Goal: Information Seeking & Learning: Learn about a topic

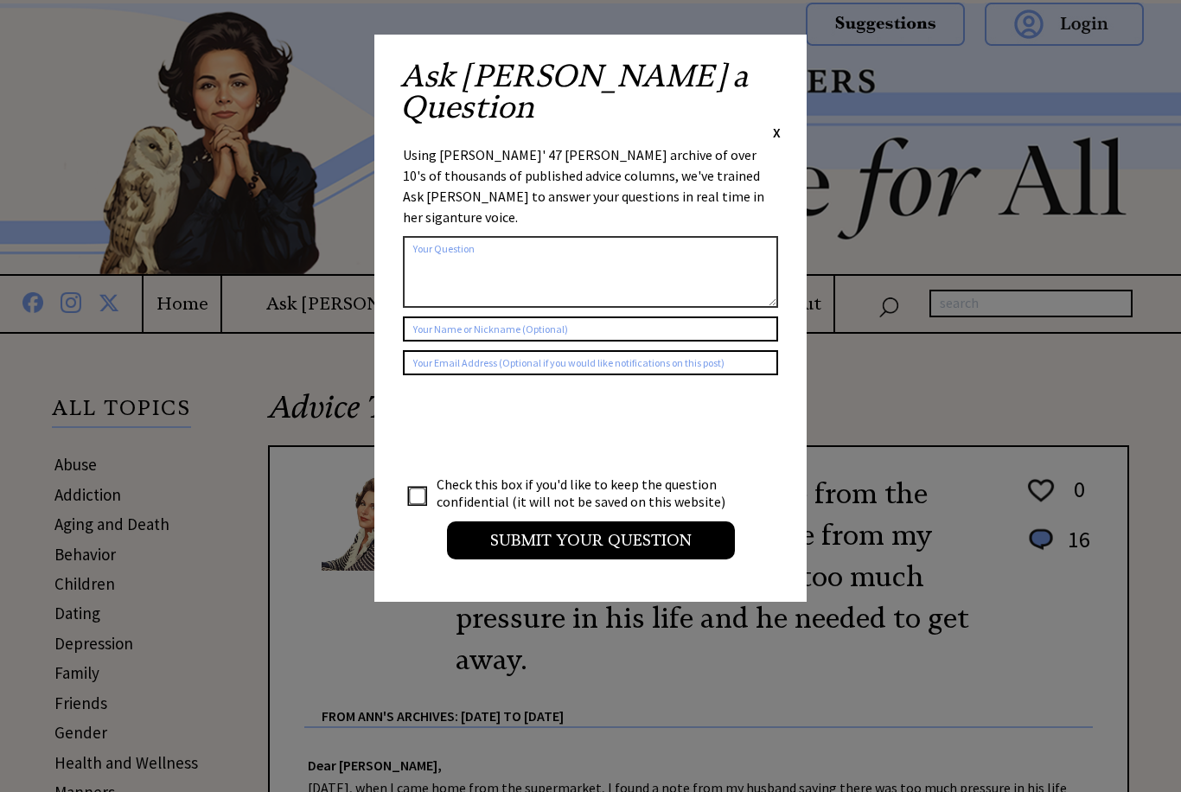
click at [779, 124] on span "X" at bounding box center [777, 132] width 8 height 17
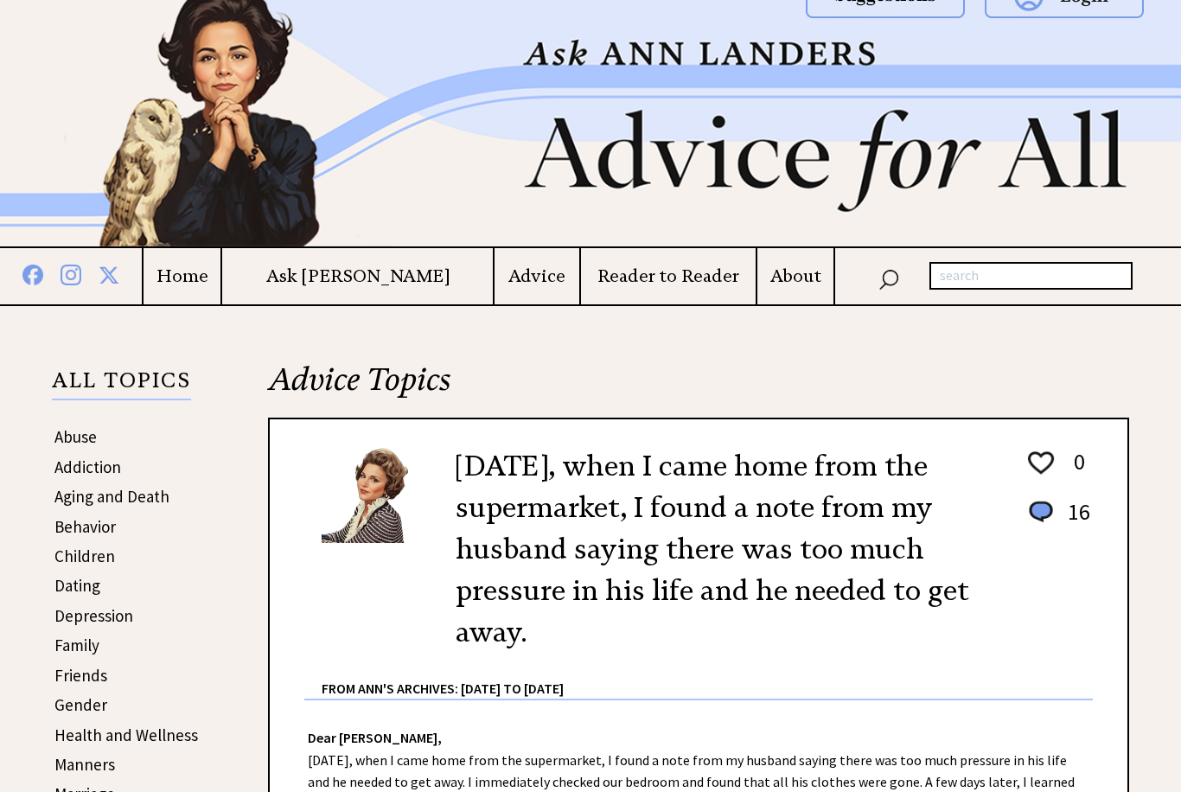
scroll to position [26, 0]
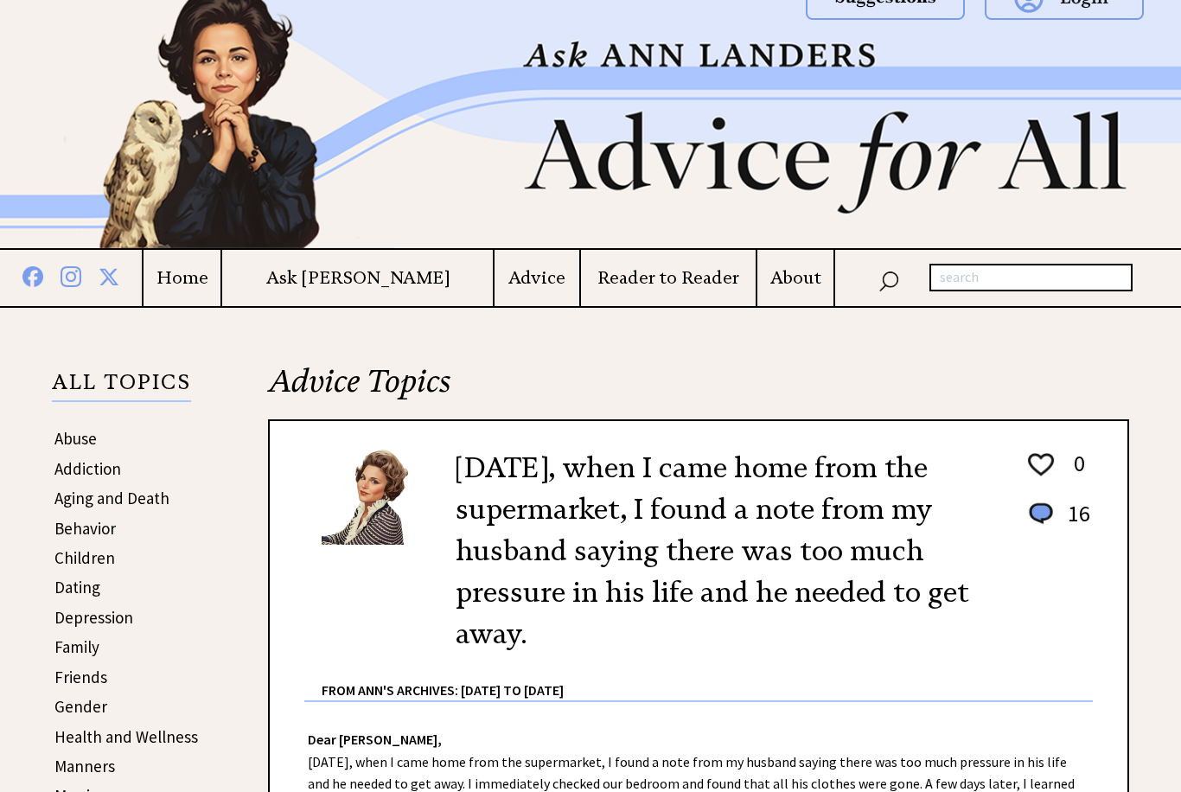
click at [1001, 275] on input "text" at bounding box center [1031, 278] width 203 height 28
click at [1036, 282] on input "Secret for stayin young" at bounding box center [1031, 278] width 203 height 28
type input "Secret for staying young"
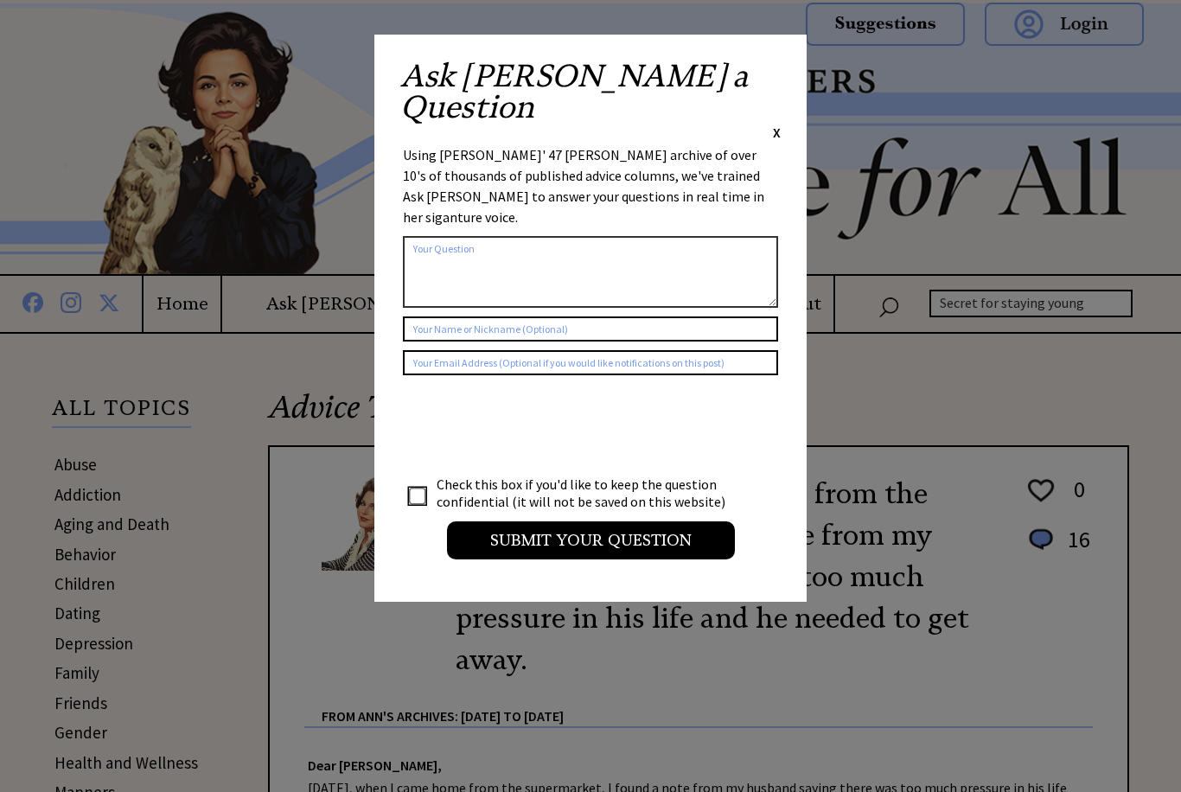
scroll to position [26, 0]
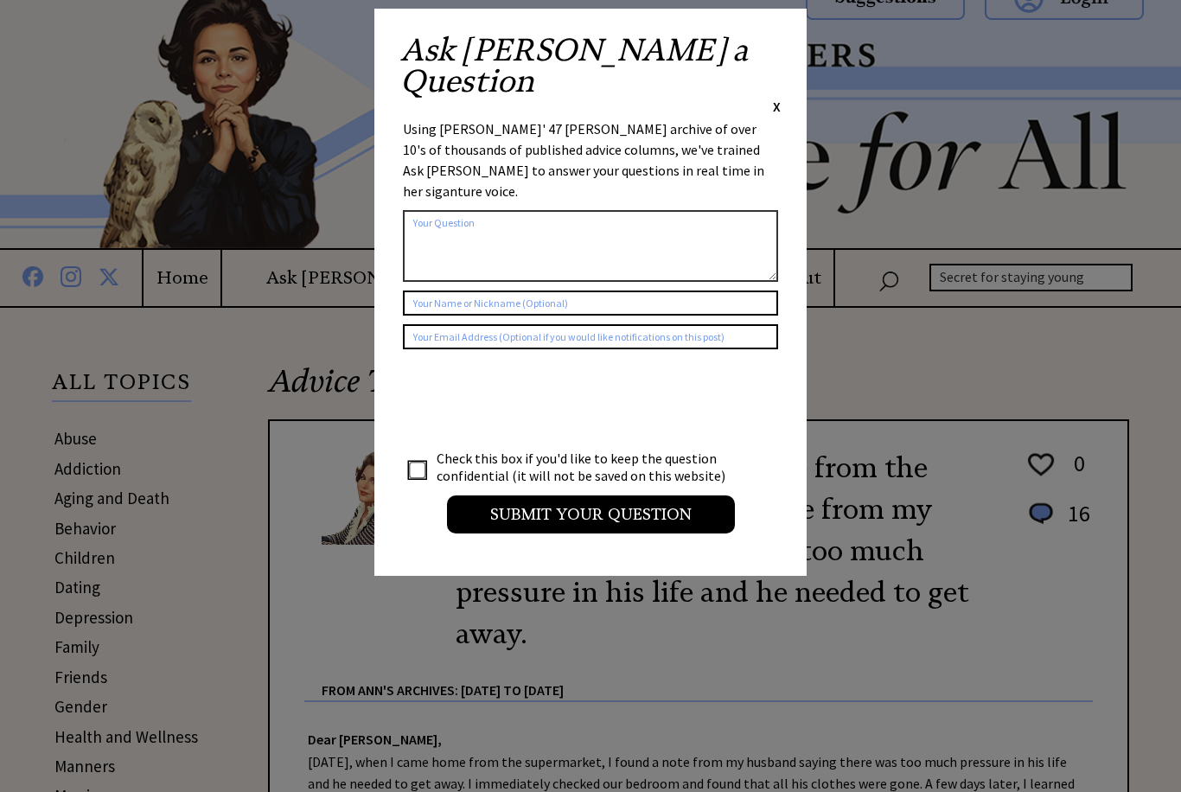
click at [774, 98] on span "X" at bounding box center [777, 106] width 8 height 17
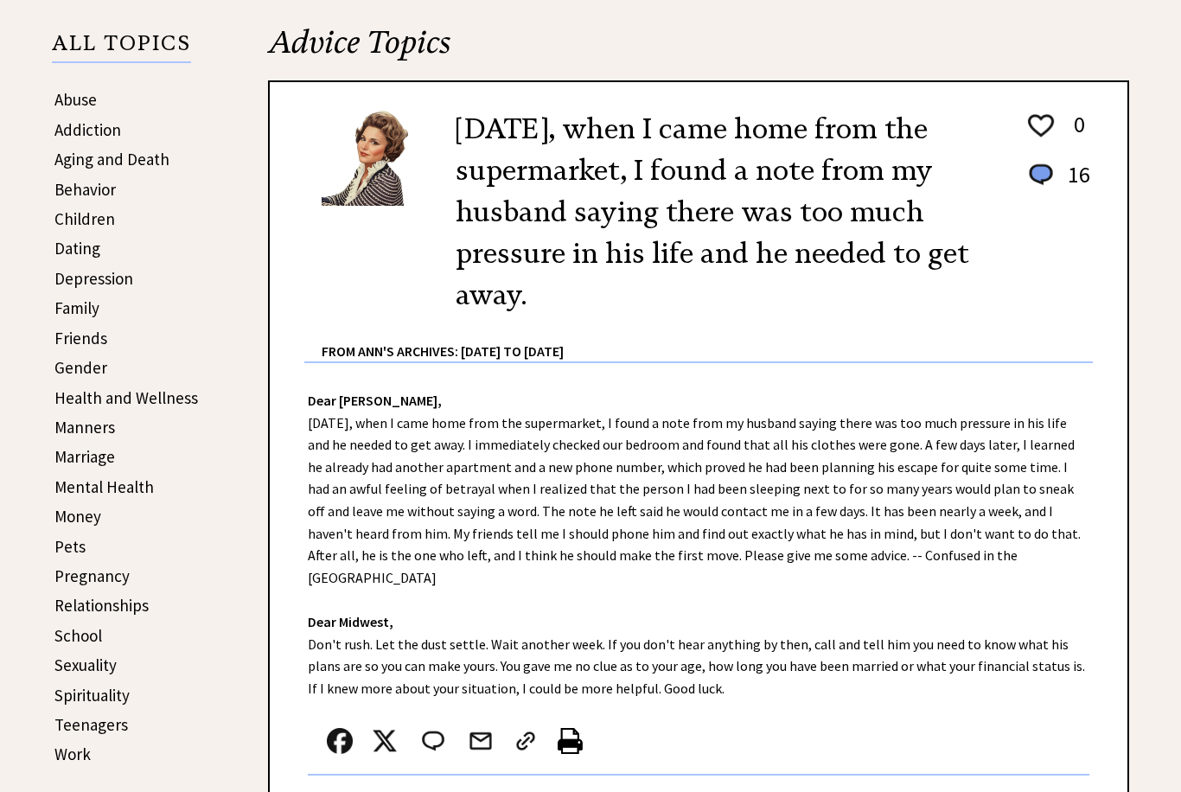
scroll to position [365, 0]
click at [96, 158] on link "Aging and Death" at bounding box center [111, 159] width 115 height 21
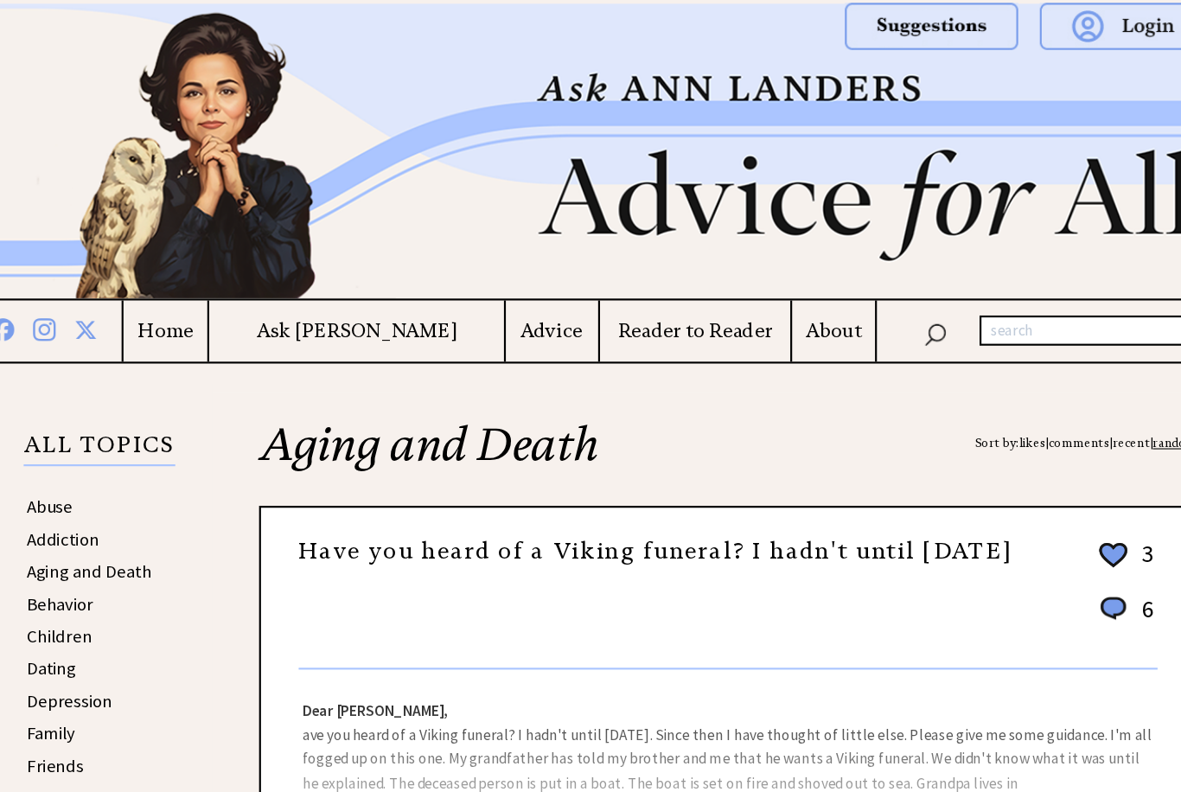
click at [931, 306] on input "text" at bounding box center [1024, 304] width 188 height 28
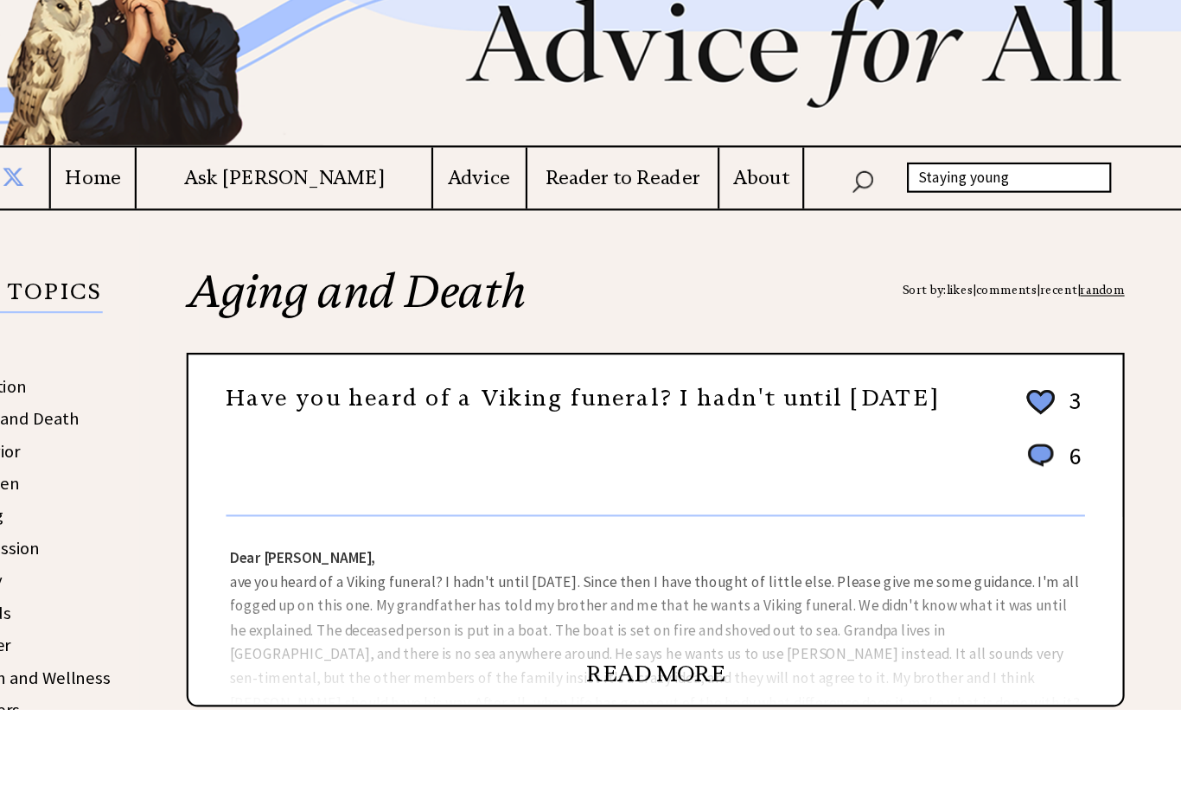
type input "Staying young"
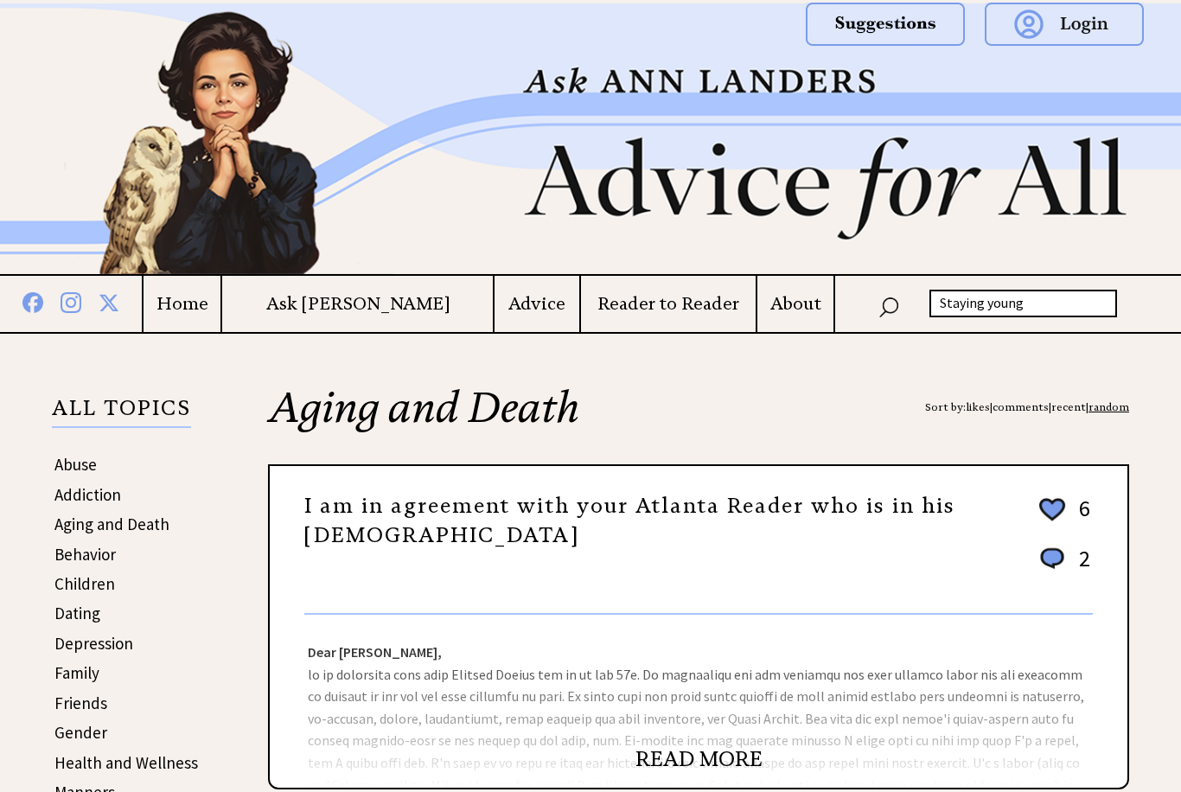
scroll to position [140, 97]
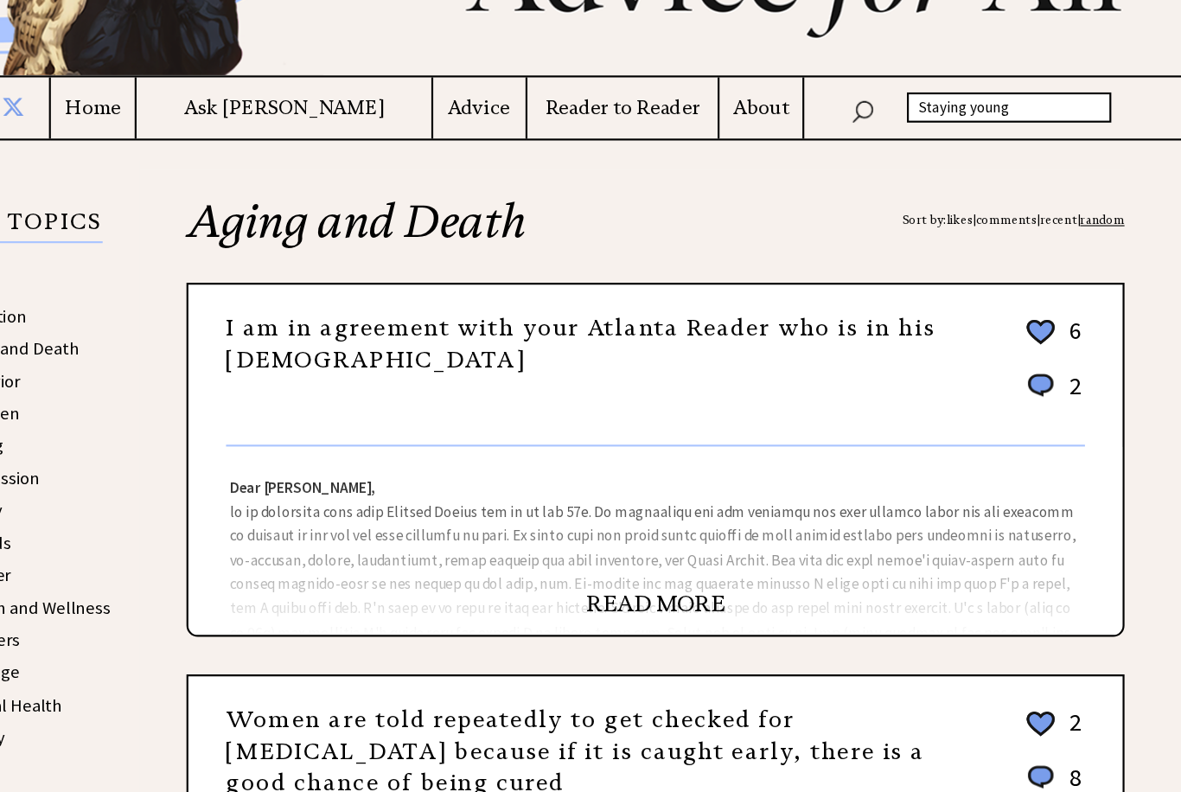
click at [495, 167] on h4 "Advice" at bounding box center [537, 164] width 85 height 22
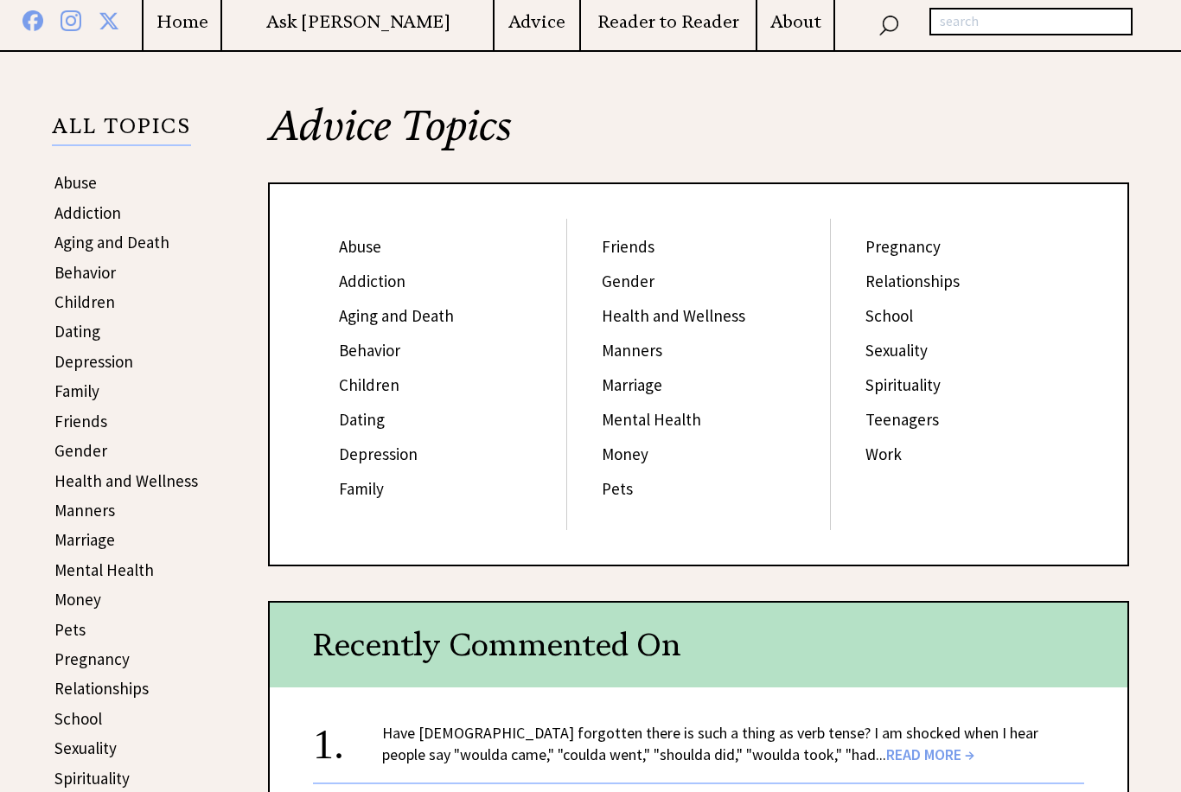
scroll to position [284, 0]
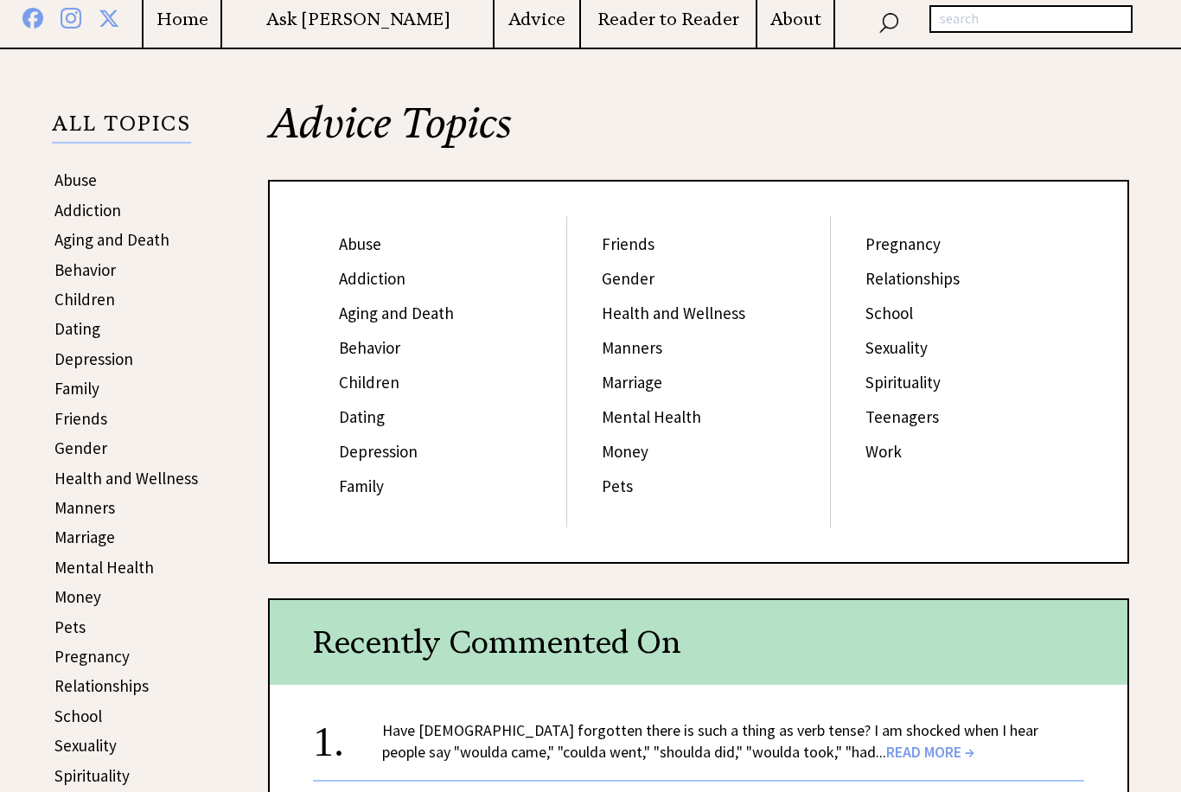
click at [703, 323] on link "Health and Wellness" at bounding box center [674, 314] width 144 height 21
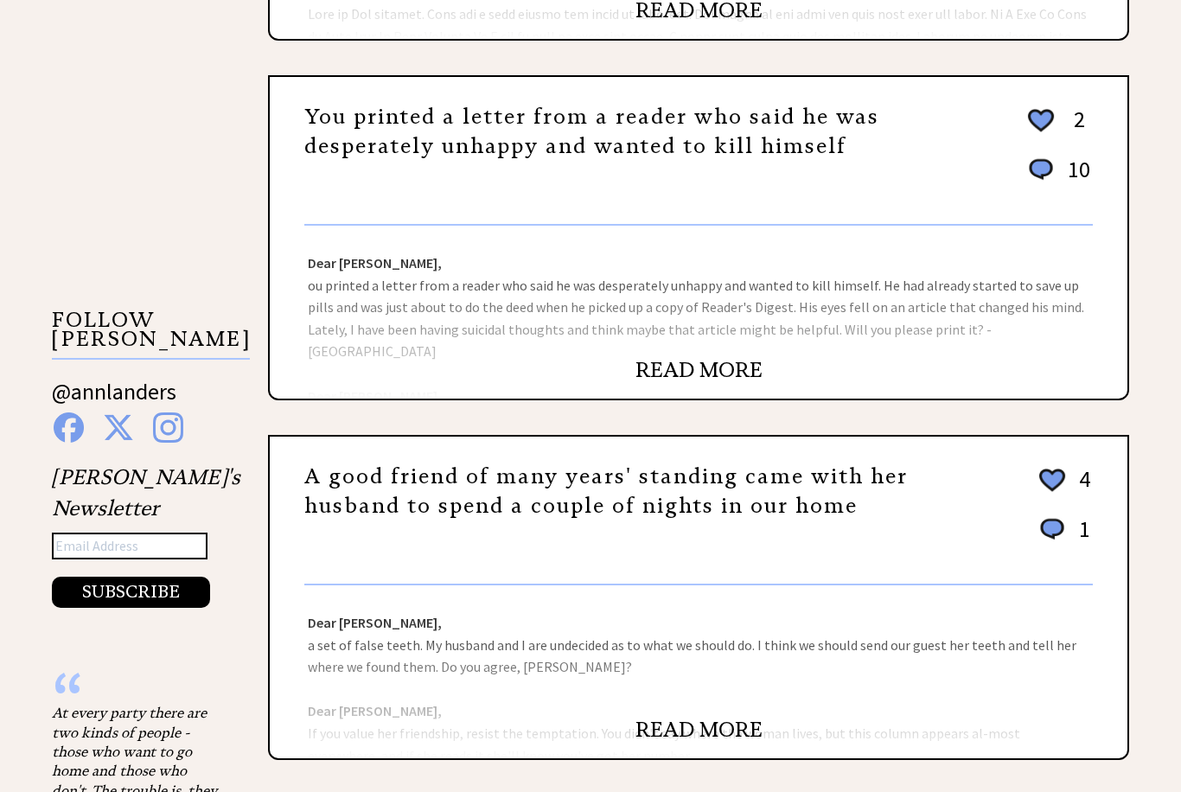
scroll to position [1467, 0]
click at [714, 384] on link "READ MORE" at bounding box center [699, 371] width 127 height 26
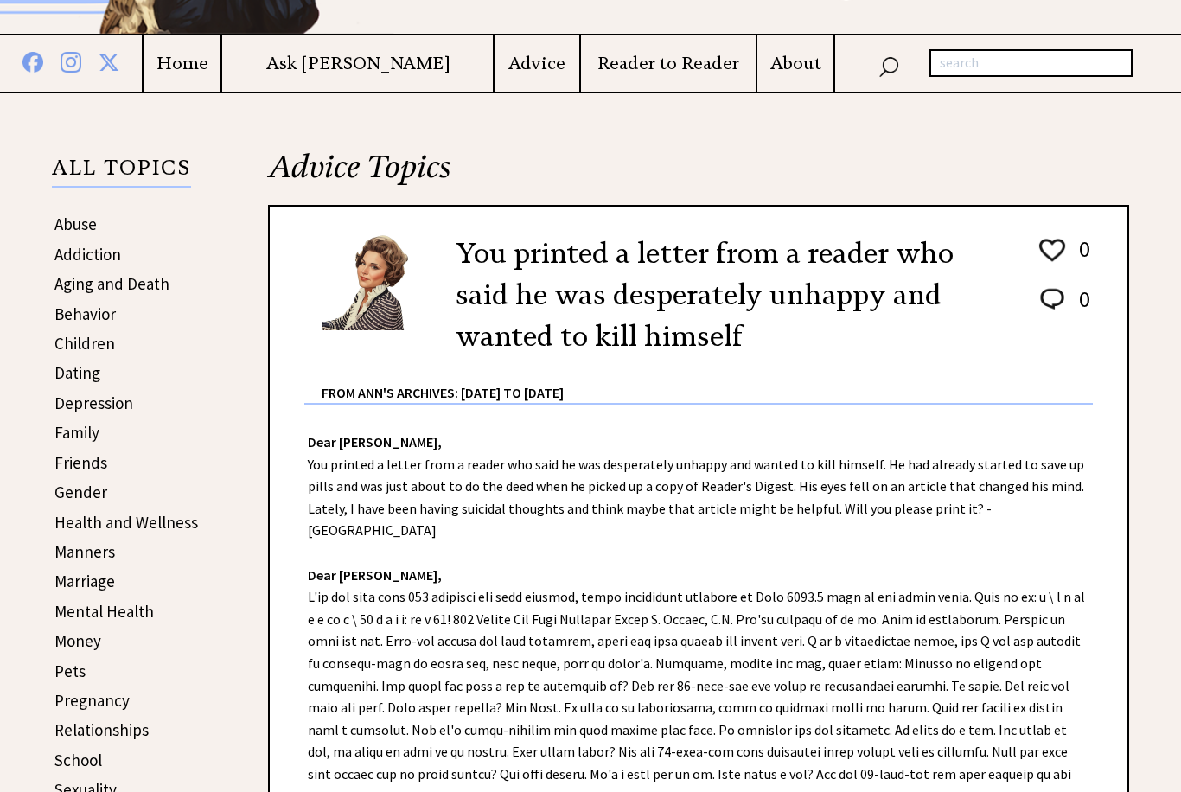
scroll to position [83, 0]
